Goal: Transaction & Acquisition: Purchase product/service

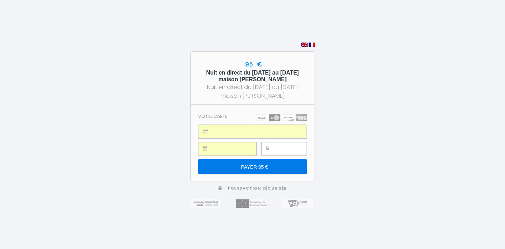
click at [346, 138] on div "95 € Nuit en direct du [DATE] au [DATE] maison [PERSON_NAME] Nuit en direct du …" at bounding box center [252, 124] width 505 height 249
click at [284, 165] on input "PAYER 95 €" at bounding box center [252, 166] width 108 height 15
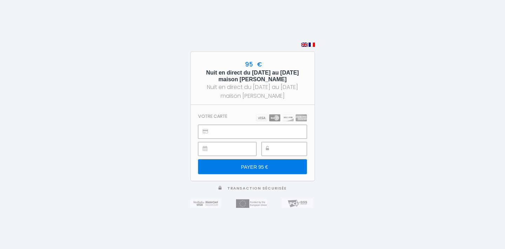
click at [344, 145] on div "95 € Nuit en direct du [DATE] au [DATE] maison [PERSON_NAME] Nuit en direct du …" at bounding box center [252, 124] width 505 height 249
click at [250, 166] on input "PAYER 95 €" at bounding box center [252, 166] width 108 height 15
